Goal: Task Accomplishment & Management: Complete application form

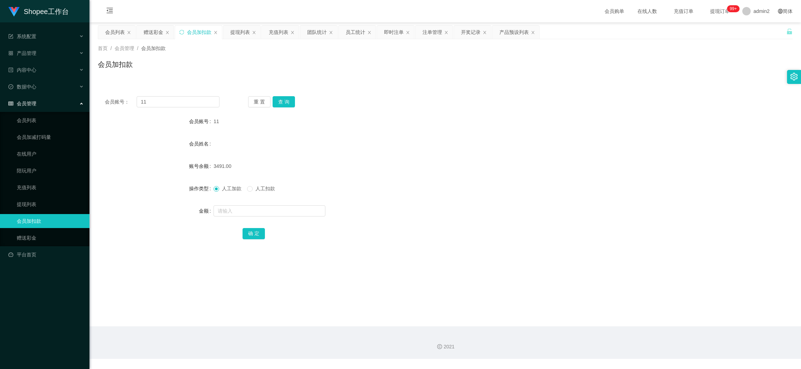
click at [152, 26] on div "赠送彩金" at bounding box center [154, 32] width 20 height 13
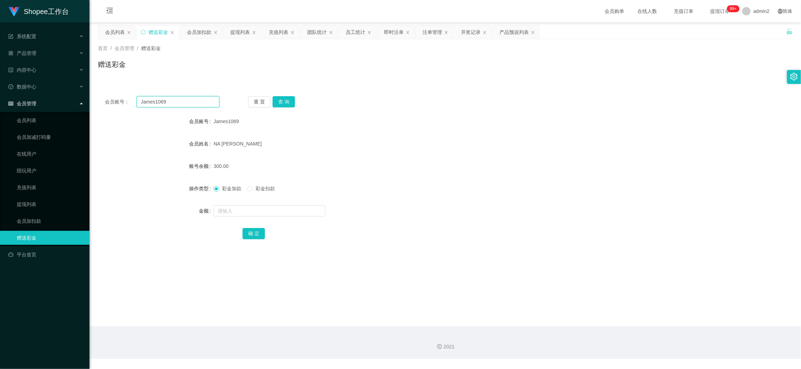
click at [177, 102] on input "James1069" at bounding box center [178, 101] width 83 height 11
paste input "08"
type input "08"
click at [281, 102] on button "查 询" at bounding box center [284, 101] width 22 height 11
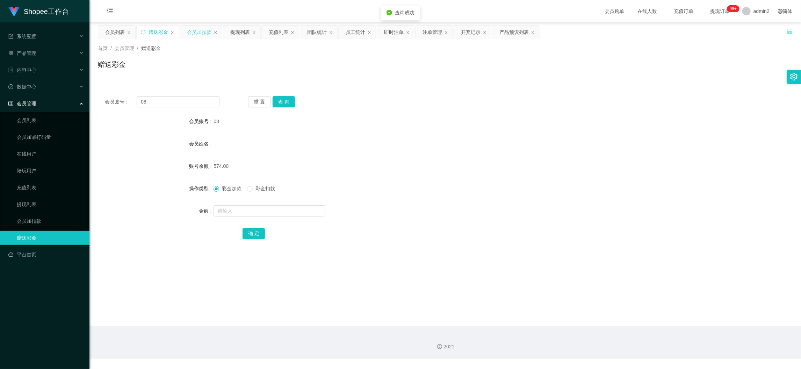
click at [196, 29] on div "会员加扣款" at bounding box center [199, 32] width 24 height 13
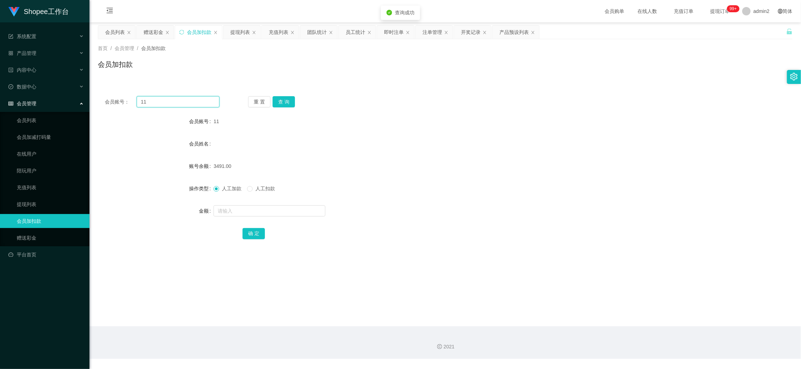
click at [193, 100] on input "11" at bounding box center [178, 101] width 83 height 11
paste input "08"
type input "08"
click at [274, 100] on button "查 询" at bounding box center [284, 101] width 22 height 11
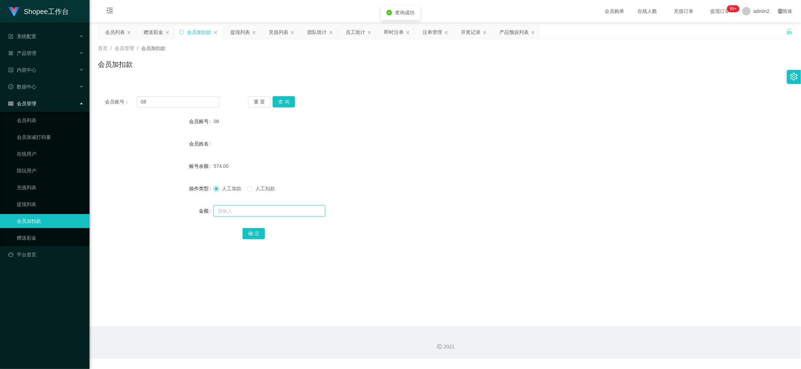
click at [297, 209] on input "text" at bounding box center [270, 210] width 112 height 11
type input "16"
drag, startPoint x: 253, startPoint y: 235, endPoint x: 333, endPoint y: 216, distance: 82.1
click at [253, 235] on button "确 定" at bounding box center [254, 233] width 22 height 11
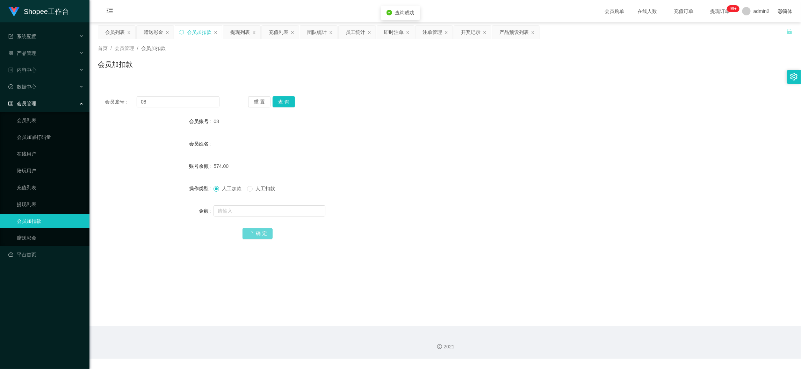
click at [450, 187] on div "人工加款 人工扣款" at bounding box center [416, 188] width 405 height 14
